Goal: Task Accomplishment & Management: Manage account settings

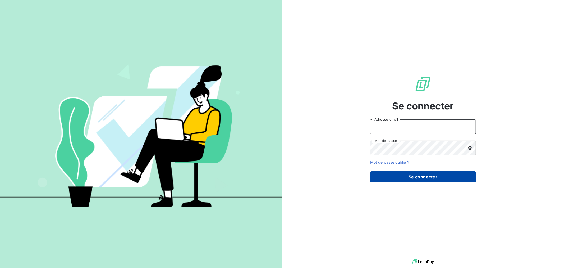
type input "[EMAIL_ADDRESS][DOMAIN_NAME]"
click at [398, 178] on button "Se connecter" at bounding box center [423, 176] width 106 height 11
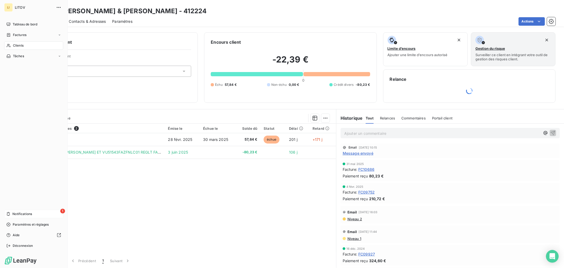
click at [19, 213] on span "Notifications" at bounding box center [22, 213] width 20 height 5
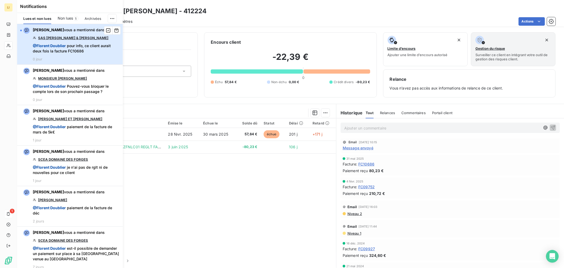
click at [60, 48] on span "@ [PERSON_NAME]" at bounding box center [49, 45] width 33 height 4
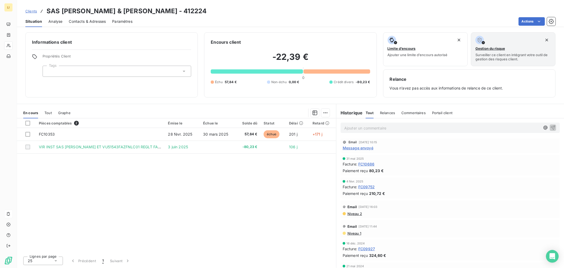
click at [225, 191] on div "Pièces comptables 2 Émise le Échue le Solde dû Statut Délai Retard FC10353 [DAT…" at bounding box center [176, 185] width 319 height 134
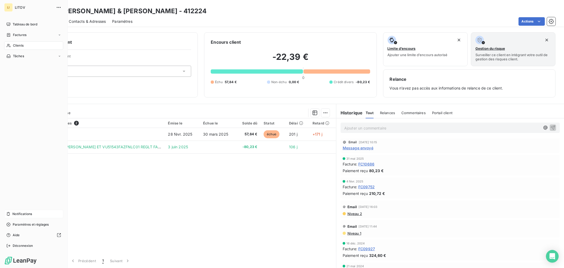
click at [21, 215] on span "Notifications" at bounding box center [22, 213] width 20 height 5
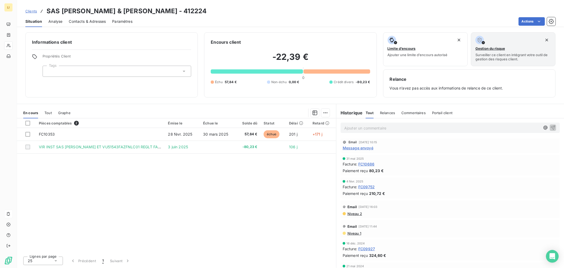
click at [243, 205] on div "Pièces comptables 2 Émise le Échue le Solde dû Statut Délai Retard FC10353 [DAT…" at bounding box center [176, 185] width 319 height 134
click at [356, 145] on span "Message envoyé" at bounding box center [358, 148] width 31 height 6
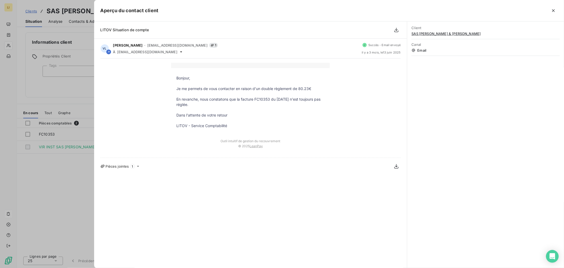
click at [60, 212] on div at bounding box center [282, 134] width 564 height 268
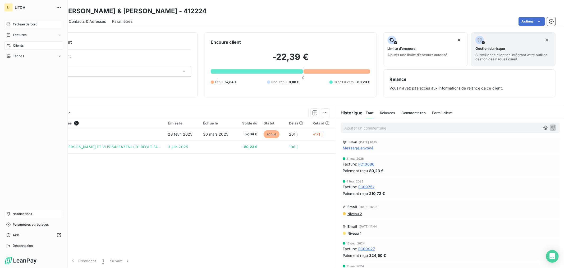
click at [16, 27] on div "Tableau de bord" at bounding box center [33, 24] width 59 height 8
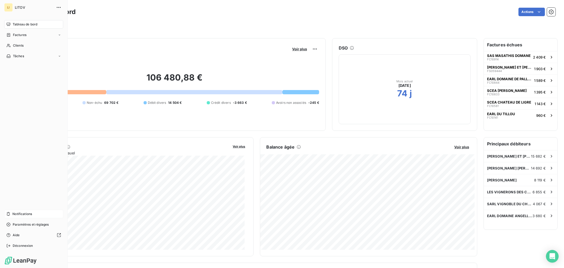
click at [9, 213] on icon at bounding box center [8, 214] width 4 height 4
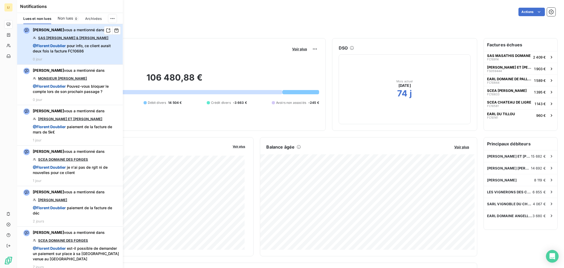
click at [79, 52] on span "@ [PERSON_NAME] pour info, ce client aurait deux fois la facture FC10686" at bounding box center [76, 48] width 87 height 11
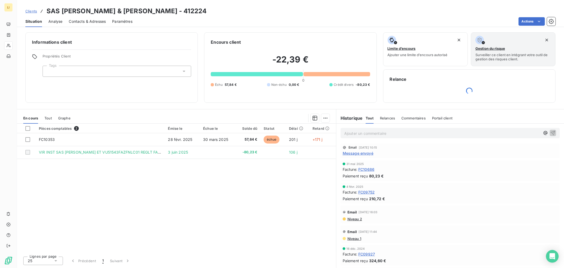
click at [268, 206] on div "Pièces comptables 2 Émise le Échue le Solde dû Statut Délai Retard FC10353 [DAT…" at bounding box center [176, 188] width 319 height 128
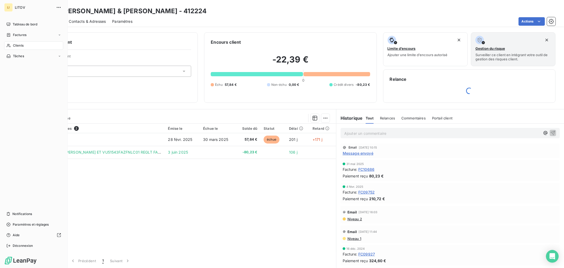
click at [13, 44] on span "Clients" at bounding box center [18, 45] width 11 height 5
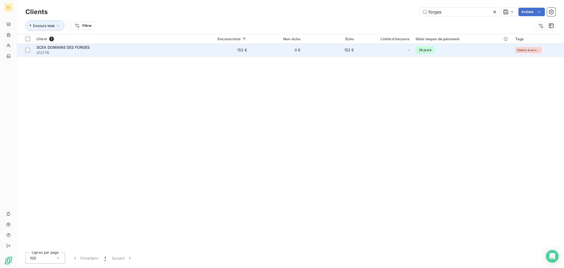
type input "forges"
click at [232, 46] on td "152 €" at bounding box center [222, 50] width 56 height 13
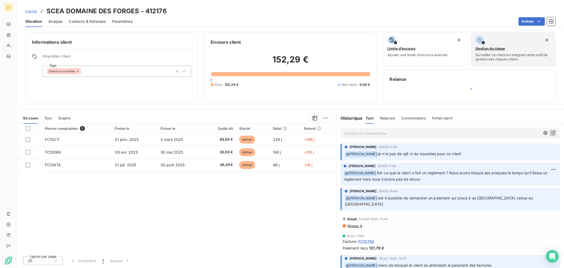
click at [211, 182] on div "Pièces comptables 3 Émise le Échue le Solde dû Statut Délai Retard FC10211 [DAT…" at bounding box center [176, 188] width 319 height 128
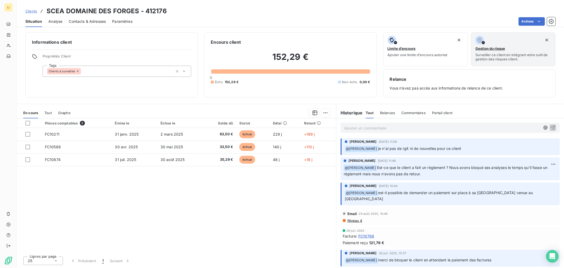
click at [208, 200] on div "Pièces comptables 3 Émise le Échue le Solde dû Statut Délai Retard FC10211 [DAT…" at bounding box center [176, 185] width 319 height 134
